Goal: Task Accomplishment & Management: Manage account settings

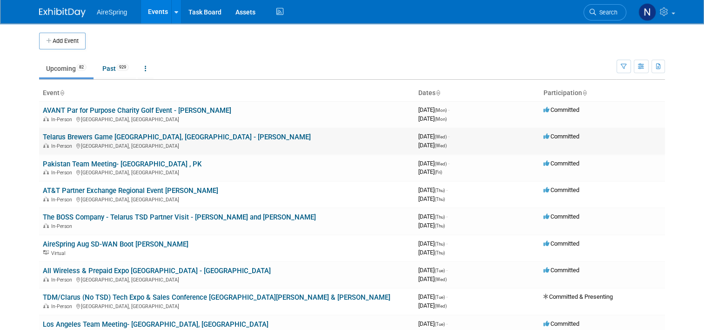
click at [166, 137] on link "Telarus Brewers Game [GEOGRAPHIC_DATA], [GEOGRAPHIC_DATA] - [PERSON_NAME]" at bounding box center [177, 137] width 268 height 8
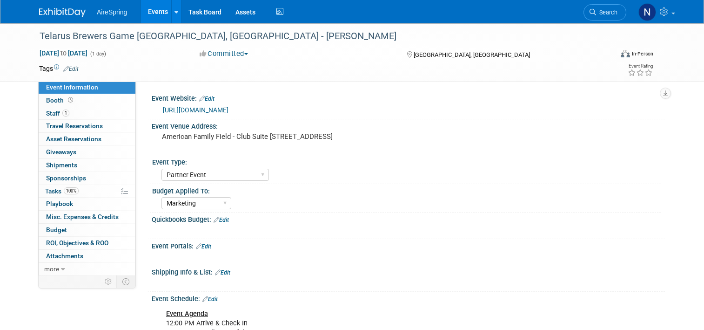
select select "Partner Event"
select select "Marketing"
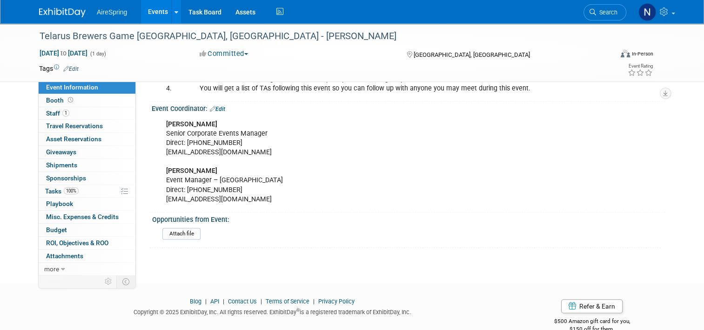
scroll to position [559, 0]
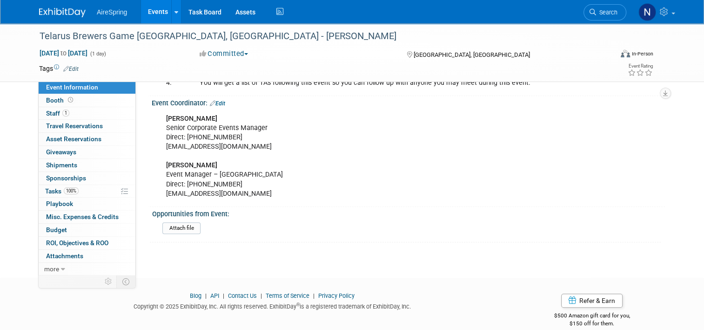
click at [155, 9] on link "Events" at bounding box center [158, 11] width 34 height 23
